Goal: Navigation & Orientation: Find specific page/section

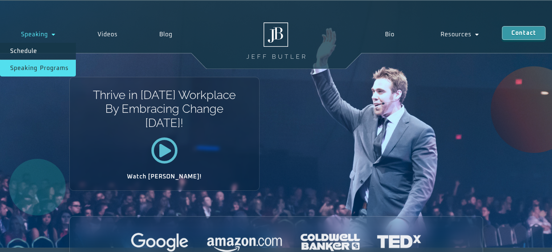
click at [37, 68] on link "Speaking Programs" at bounding box center [38, 68] width 76 height 17
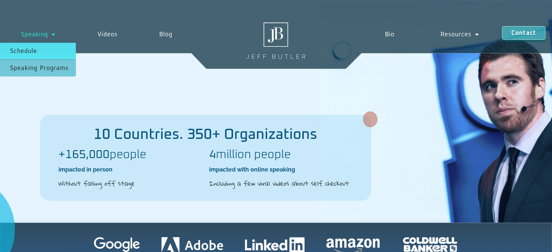
click at [32, 48] on link "Schedule" at bounding box center [38, 51] width 76 height 17
